Goal: Book appointment/travel/reservation

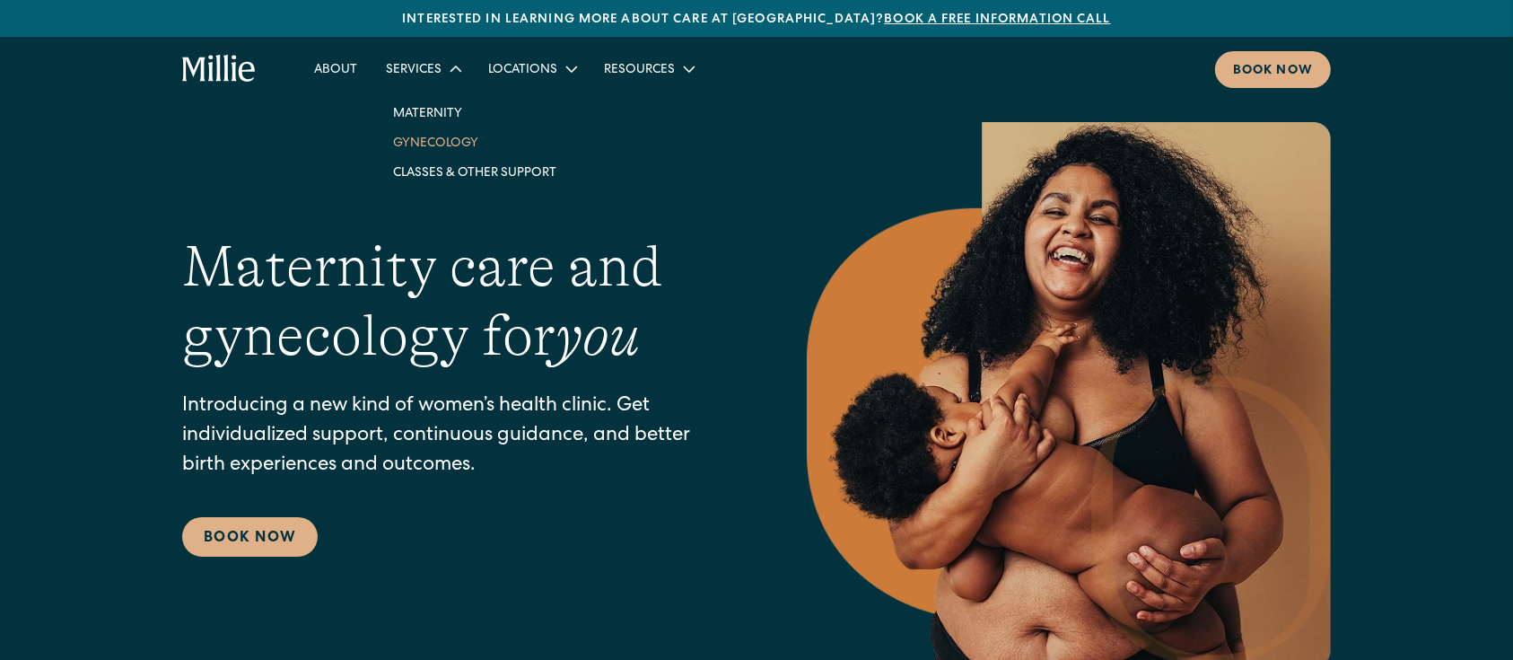
click at [431, 135] on link "Gynecology" at bounding box center [475, 142] width 192 height 30
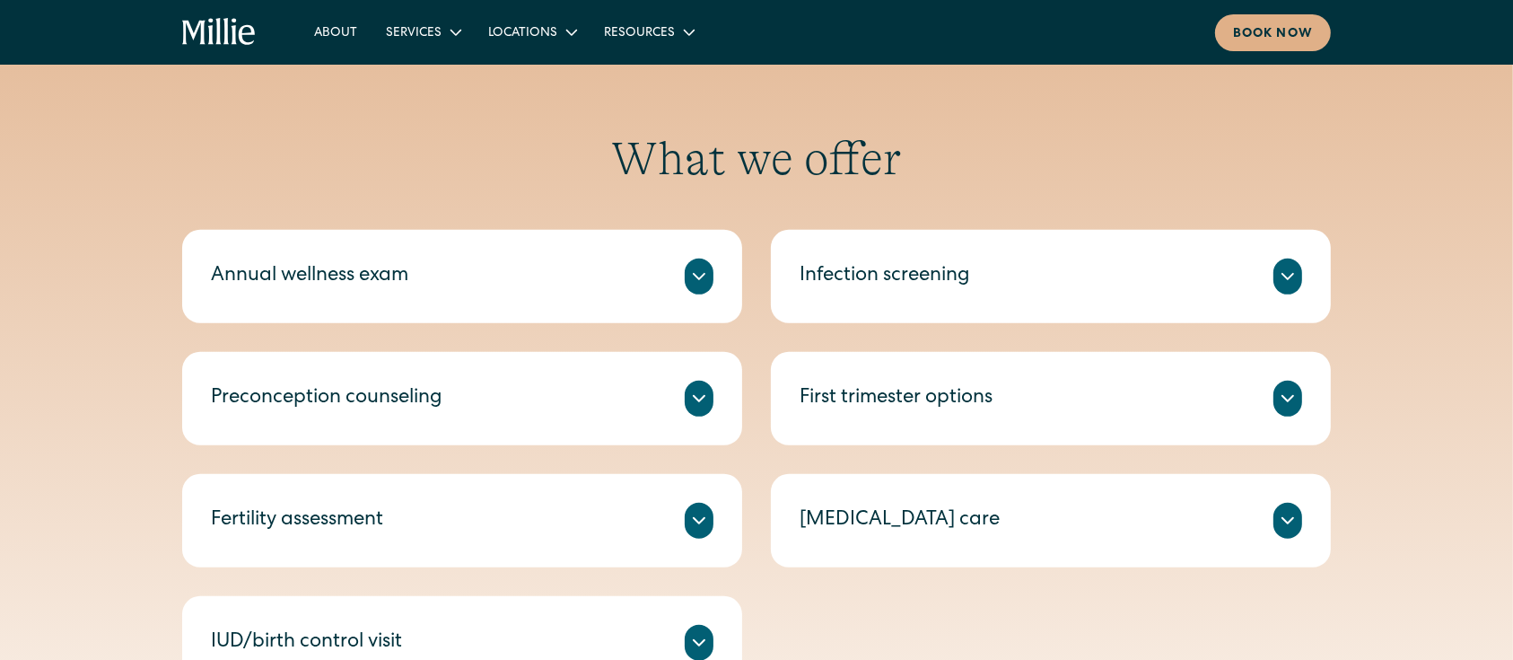
scroll to position [816, 0]
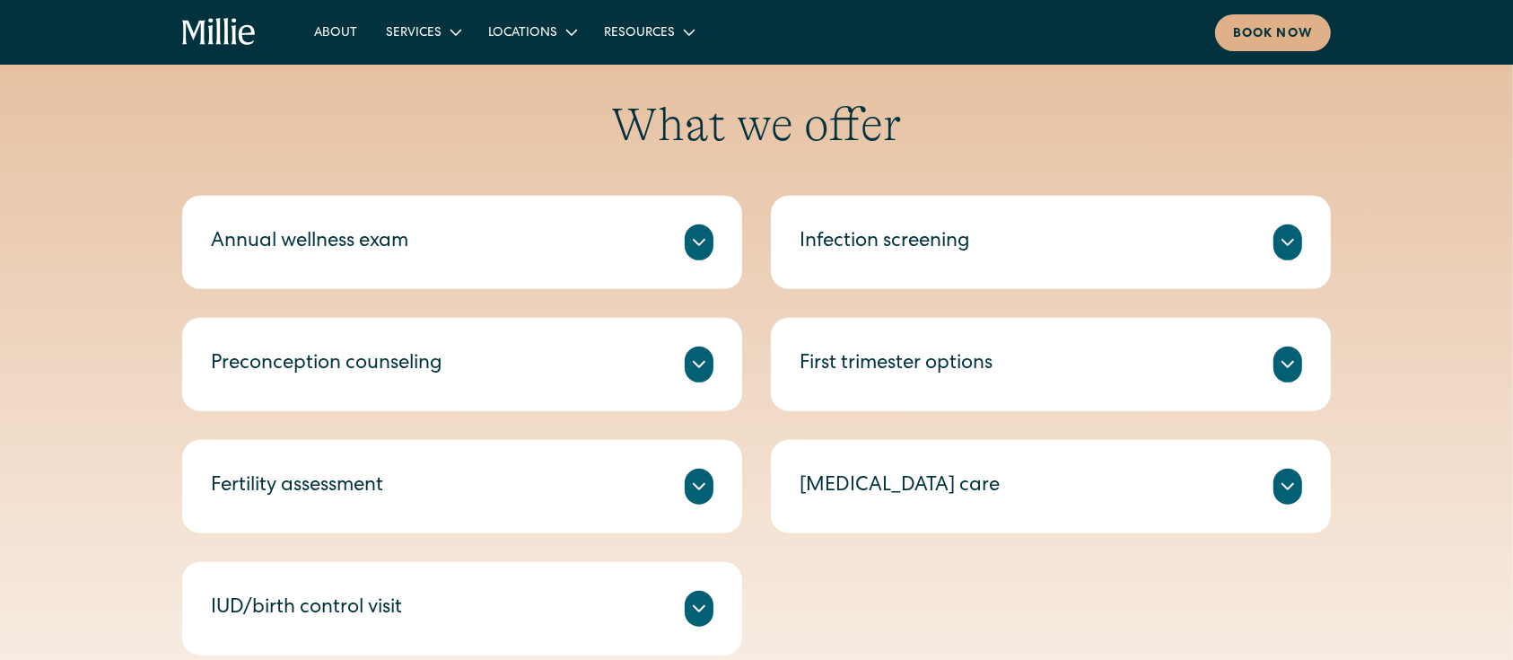
click at [700, 356] on icon at bounding box center [699, 365] width 22 height 22
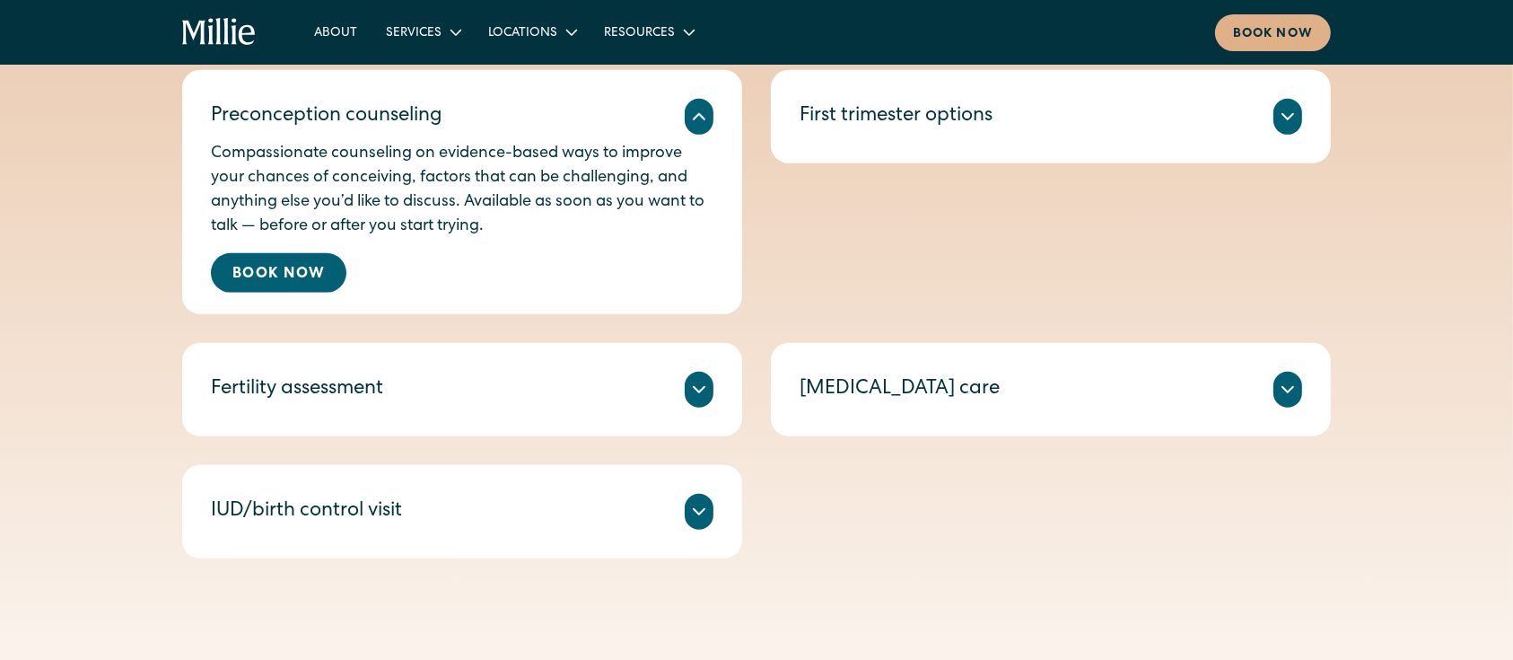
scroll to position [1064, 0]
click at [509, 439] on div "Annual wellness exam A check-in on your health, including routine tests and scr…" at bounding box center [756, 252] width 1149 height 610
click at [1262, 27] on div "Book now" at bounding box center [1273, 34] width 80 height 19
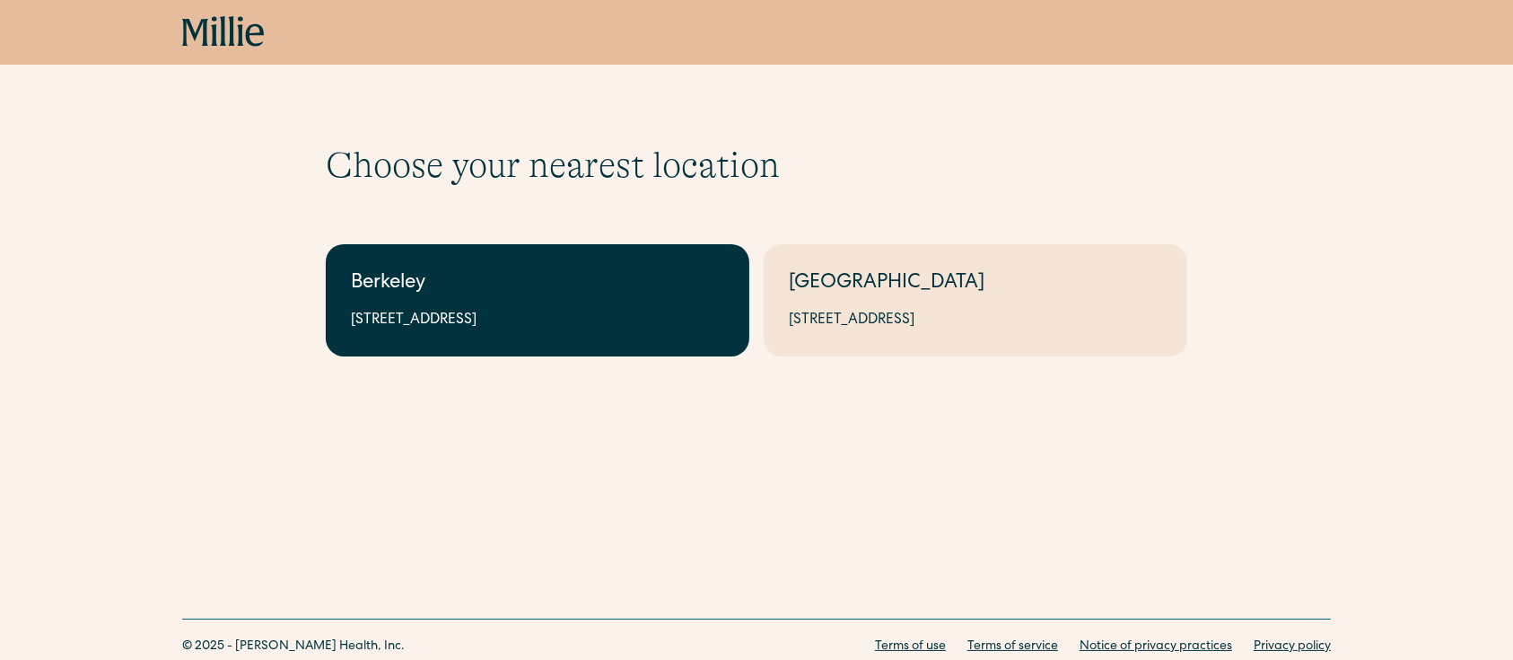
click at [659, 312] on div "[STREET_ADDRESS]" at bounding box center [537, 321] width 373 height 22
click at [664, 266] on link "Berkeley 2999 Regent St, Suite 524, Berkeley, CA 94705" at bounding box center [538, 300] width 424 height 112
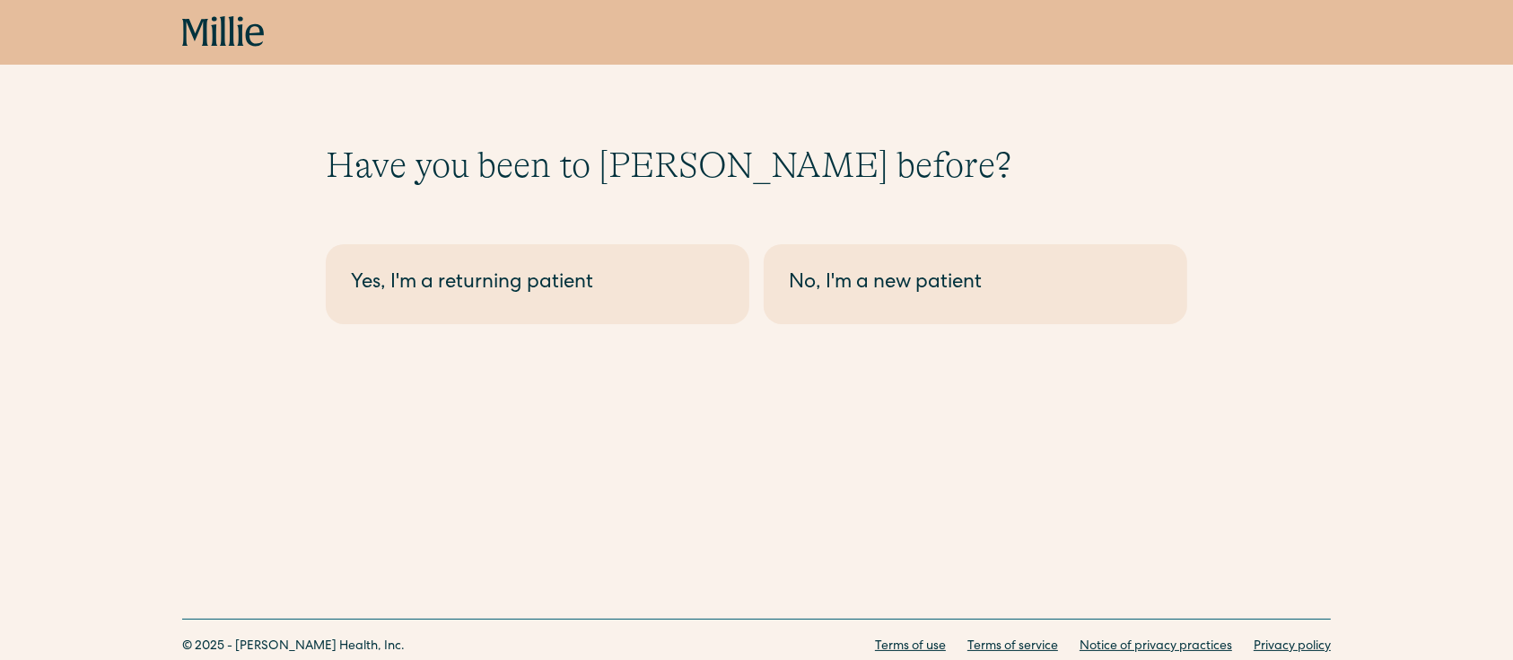
click at [659, 312] on link "Yes, I'm a returning patient" at bounding box center [538, 284] width 424 height 80
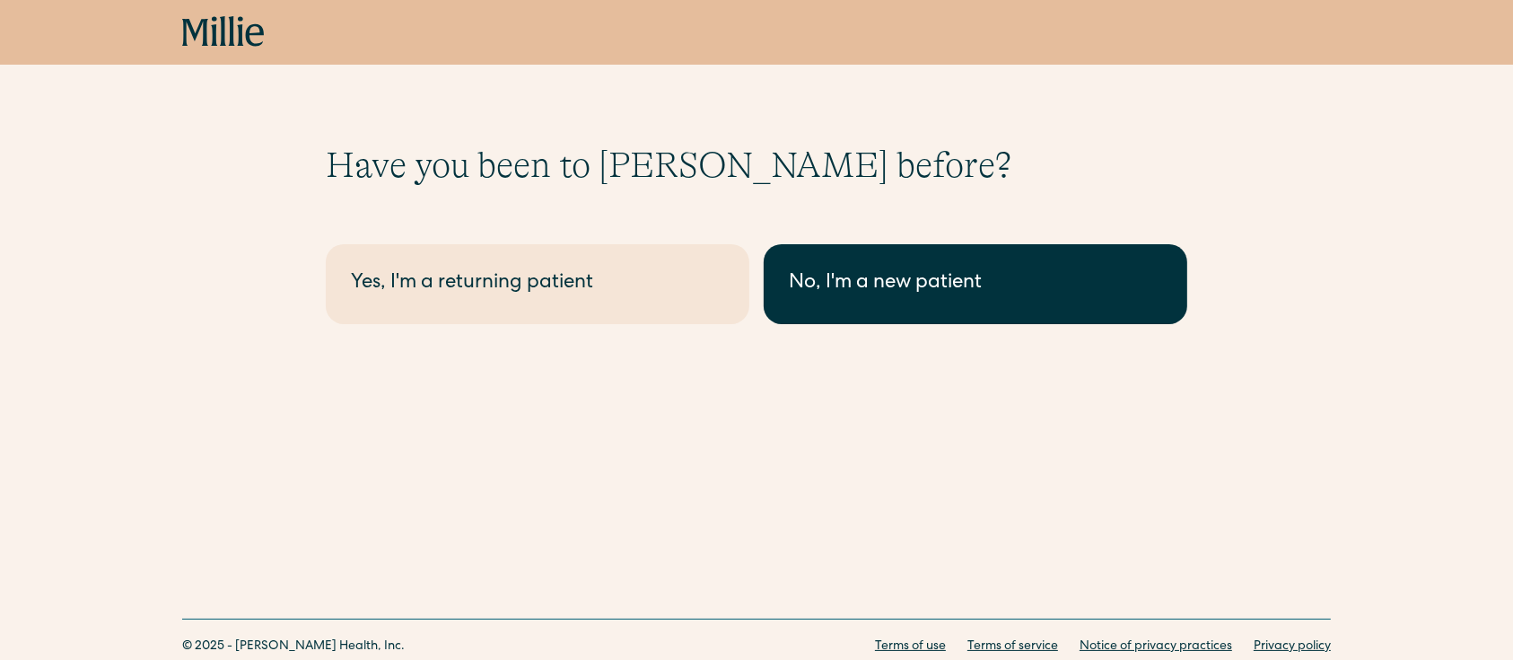
click at [909, 309] on link "No, I'm a new patient" at bounding box center [976, 284] width 424 height 80
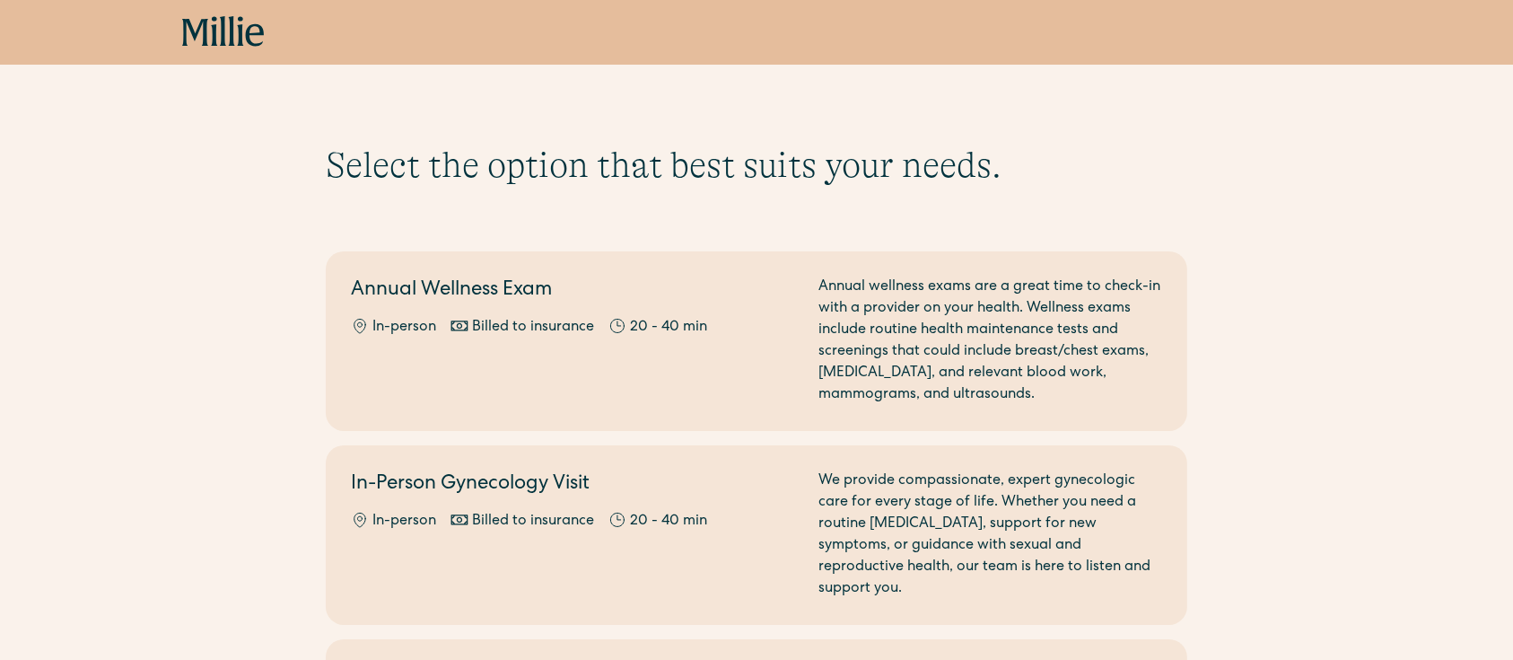
click at [209, 21] on icon at bounding box center [223, 32] width 83 height 32
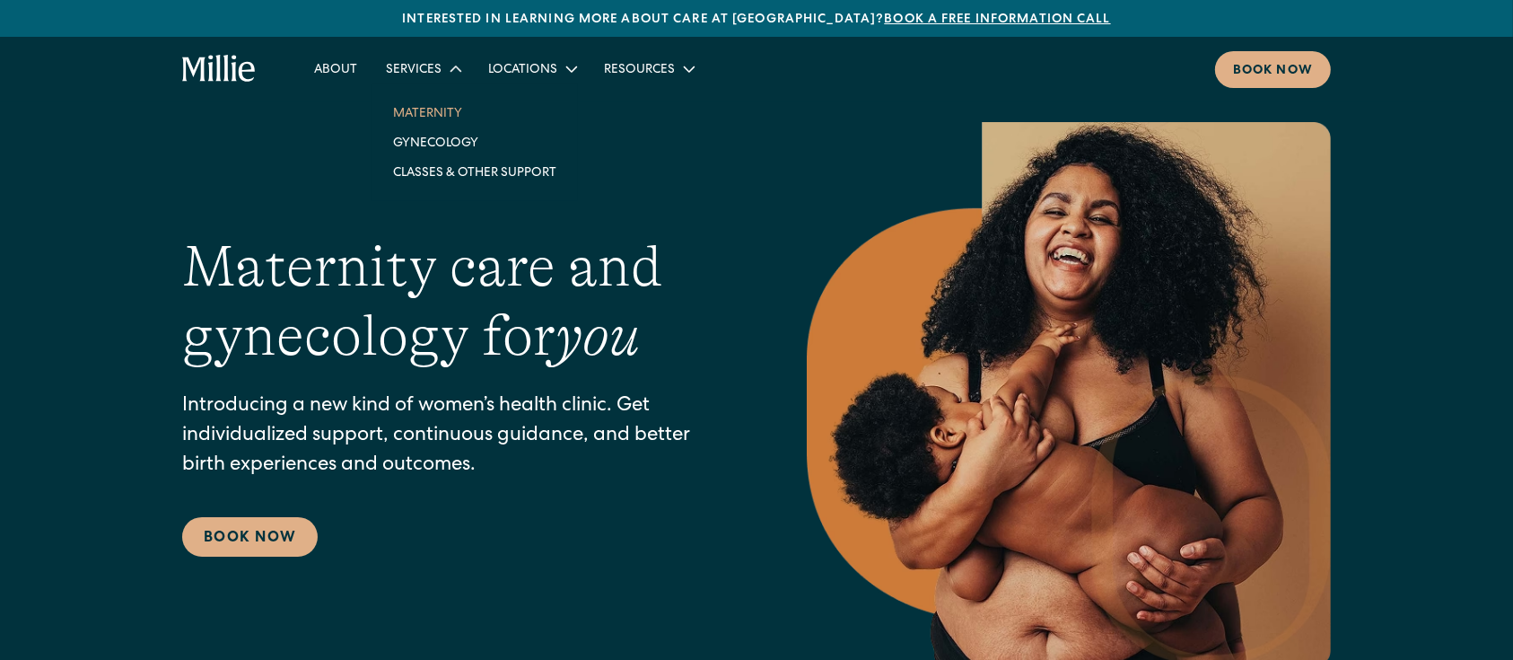
click at [431, 115] on link "Maternity" at bounding box center [475, 113] width 192 height 30
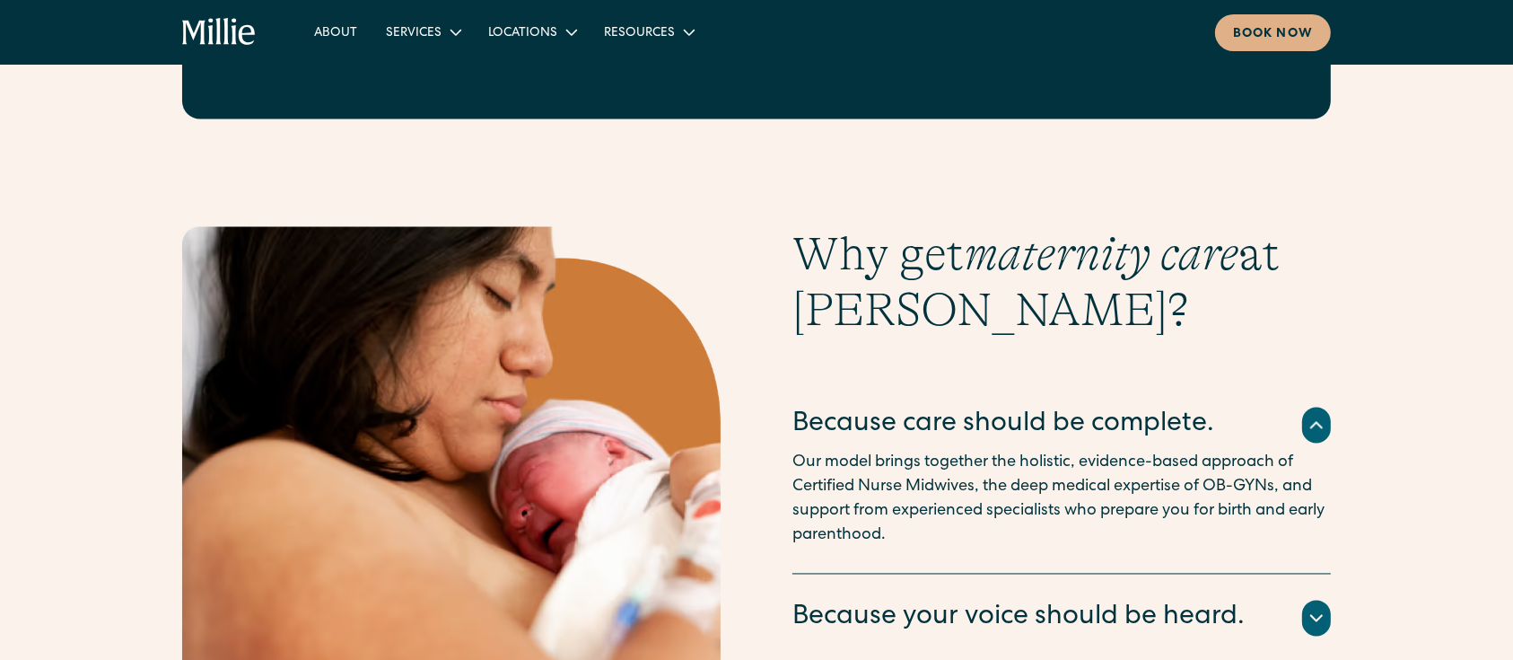
scroll to position [3490, 0]
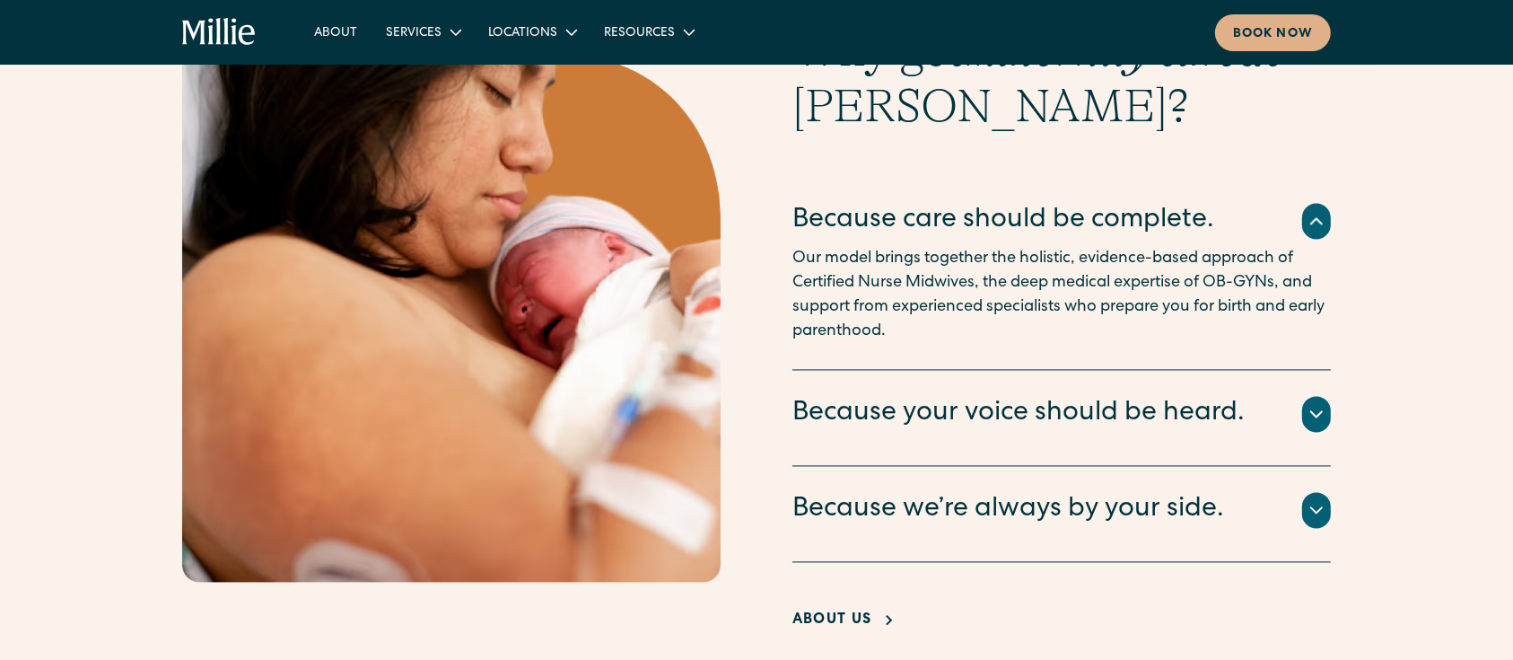
click at [956, 395] on div "Because your voice should be heard." at bounding box center [1018, 414] width 452 height 38
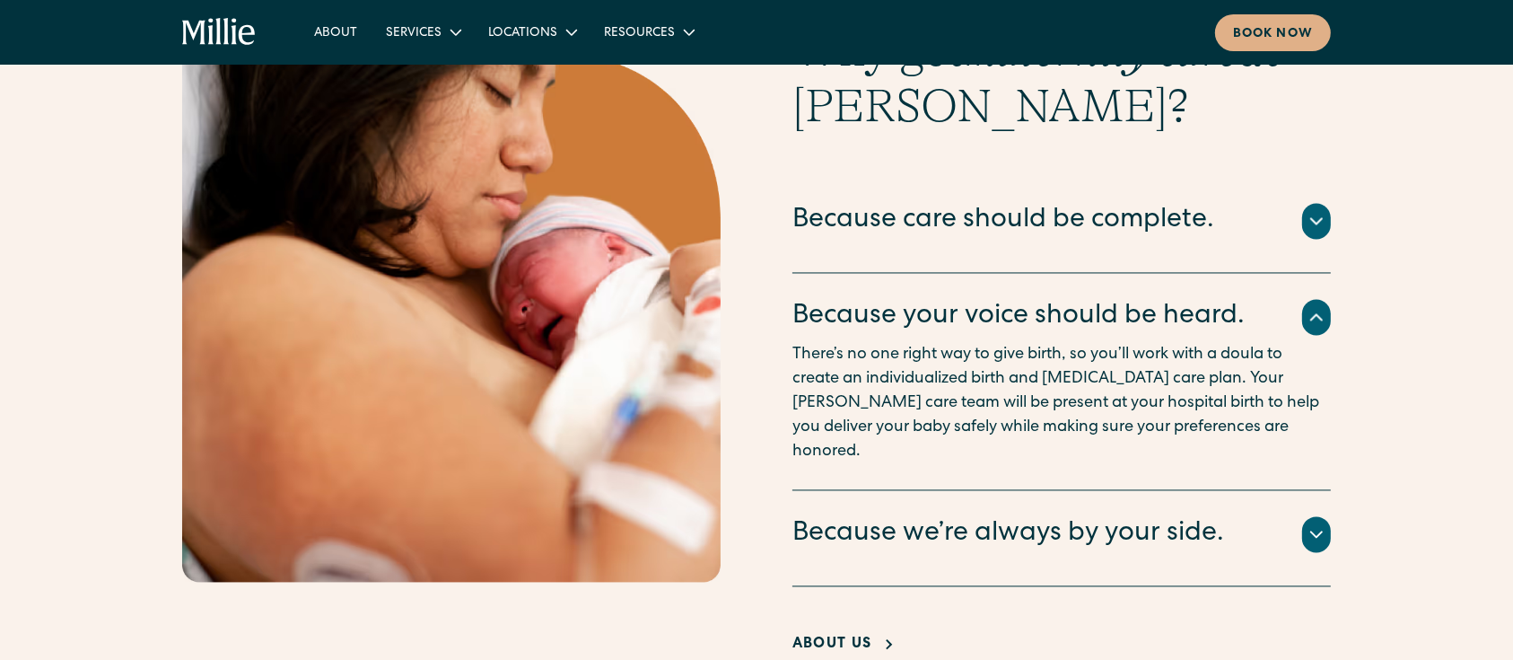
click at [1012, 515] on div "Because we’re always by your side." at bounding box center [1008, 534] width 432 height 38
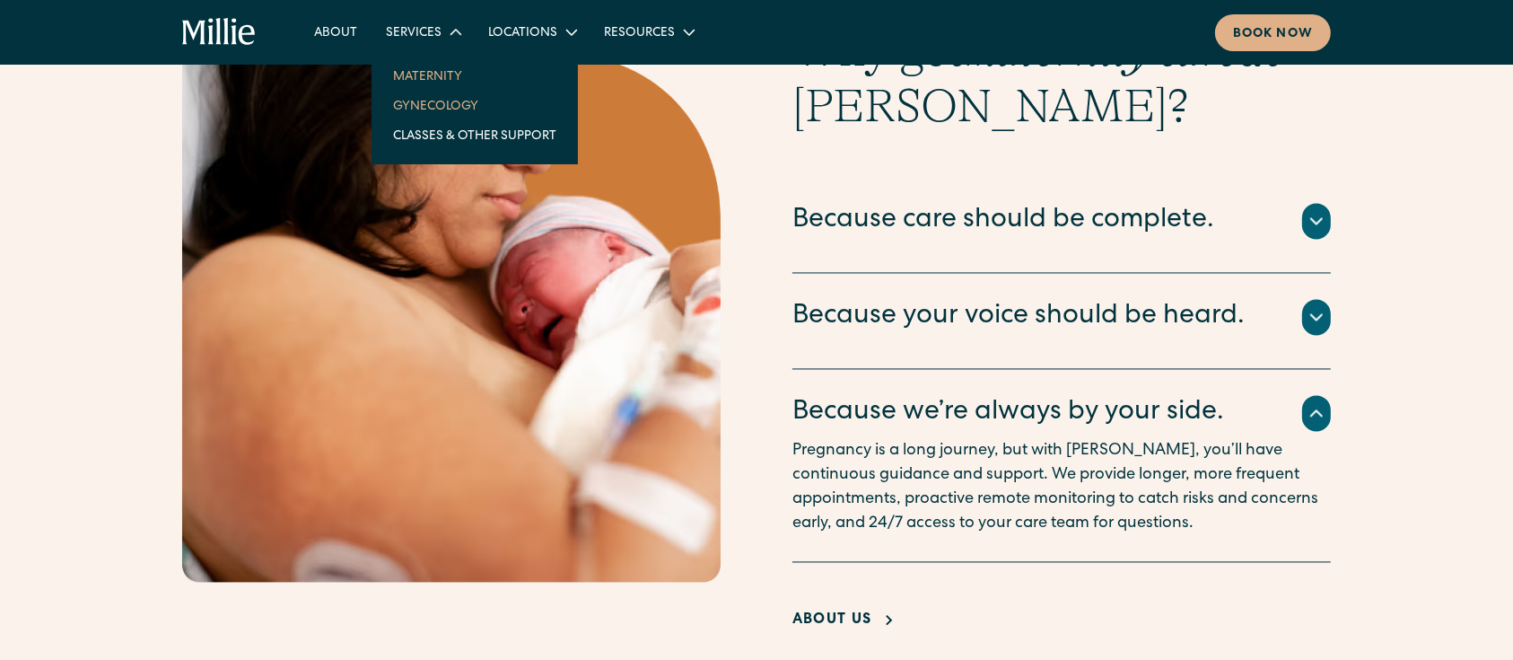
click at [434, 103] on link "Gynecology" at bounding box center [475, 106] width 192 height 30
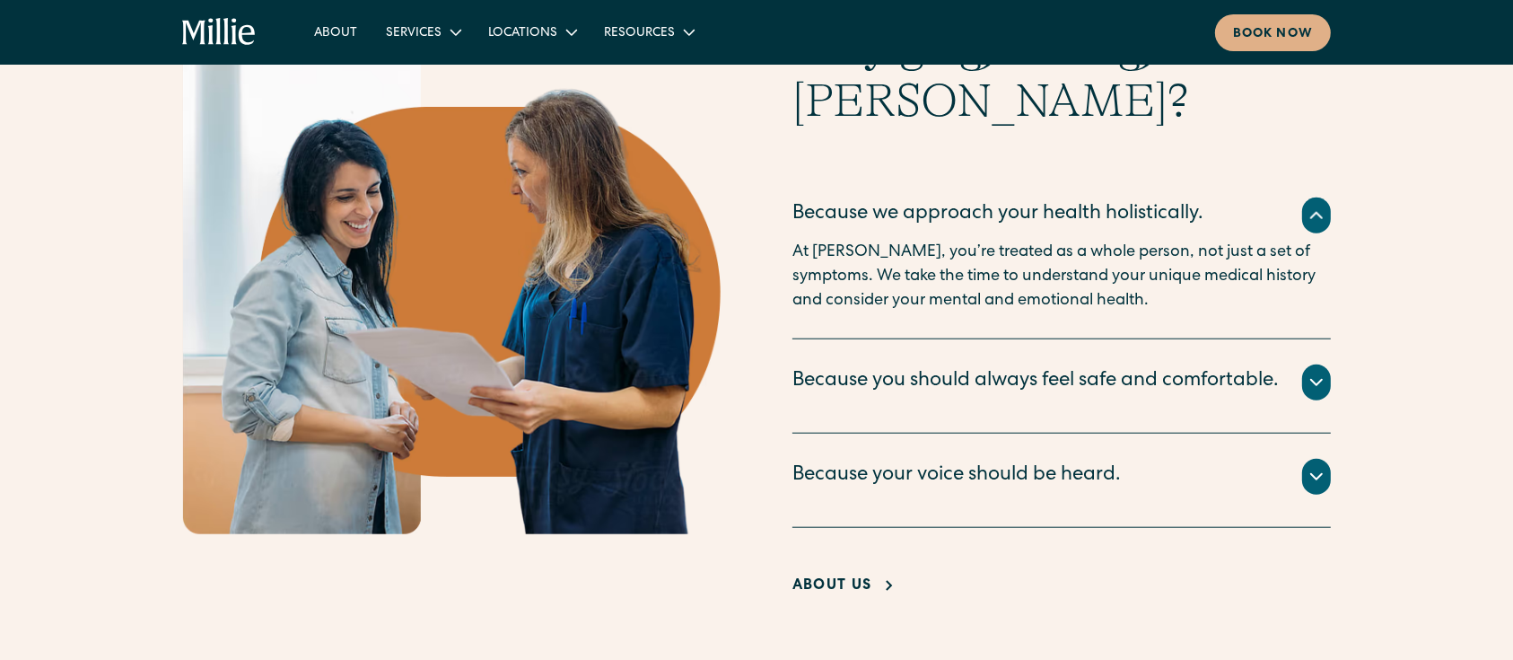
scroll to position [1629, 0]
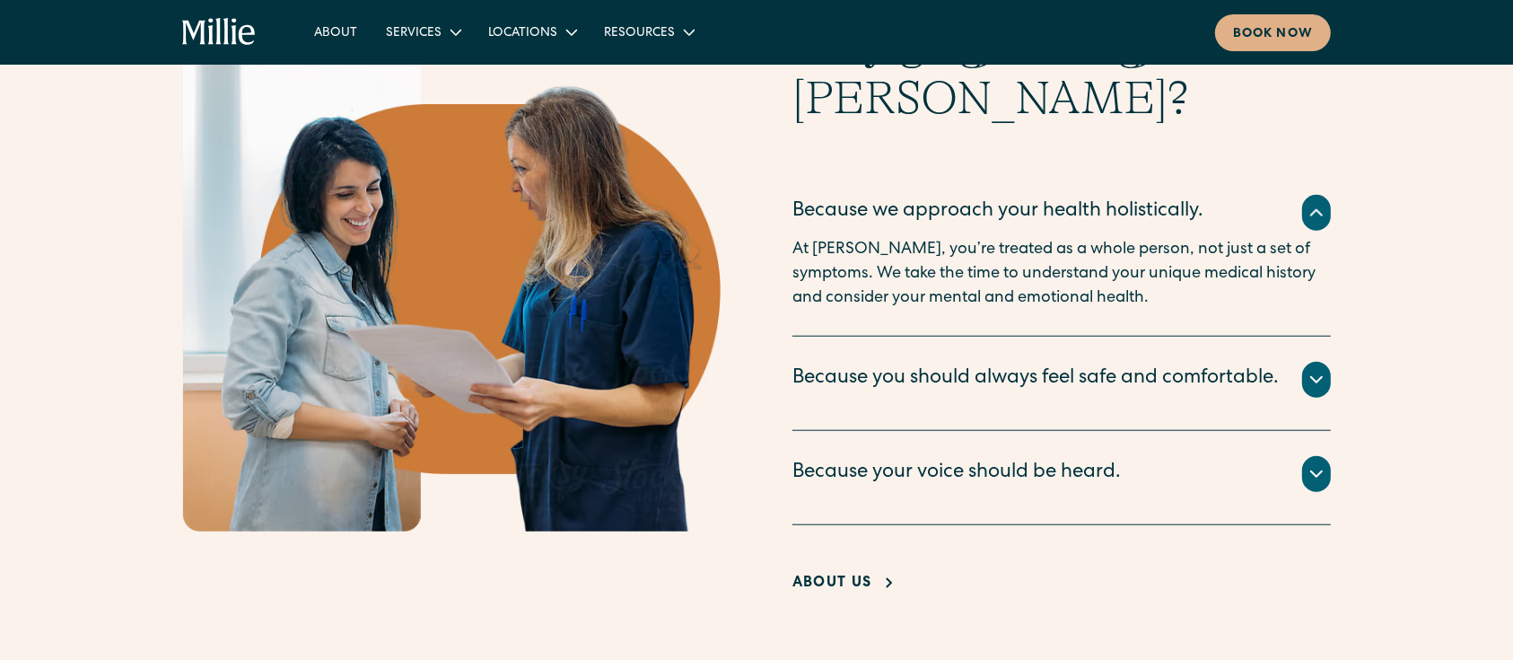
click at [1321, 390] on icon at bounding box center [1317, 380] width 22 height 22
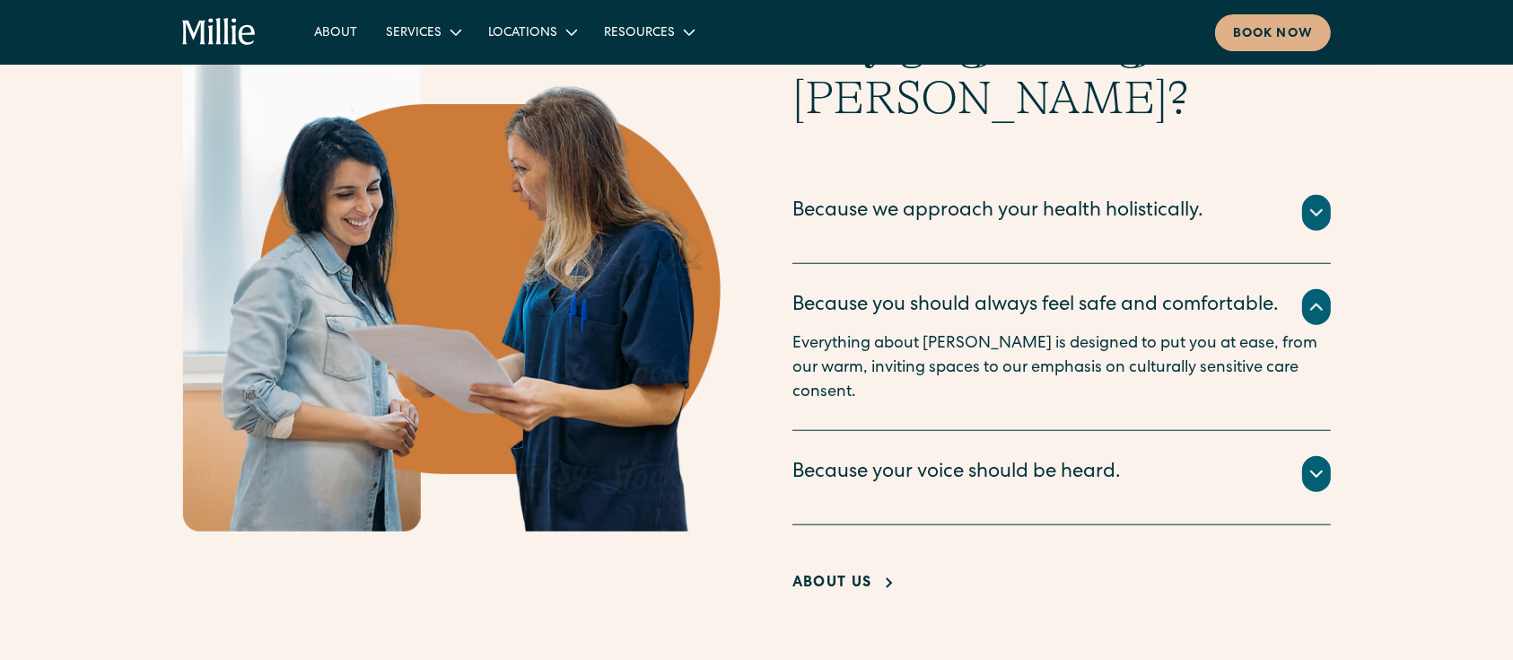
click at [1310, 472] on icon at bounding box center [1317, 474] width 22 height 22
